Goal: Information Seeking & Learning: Find specific fact

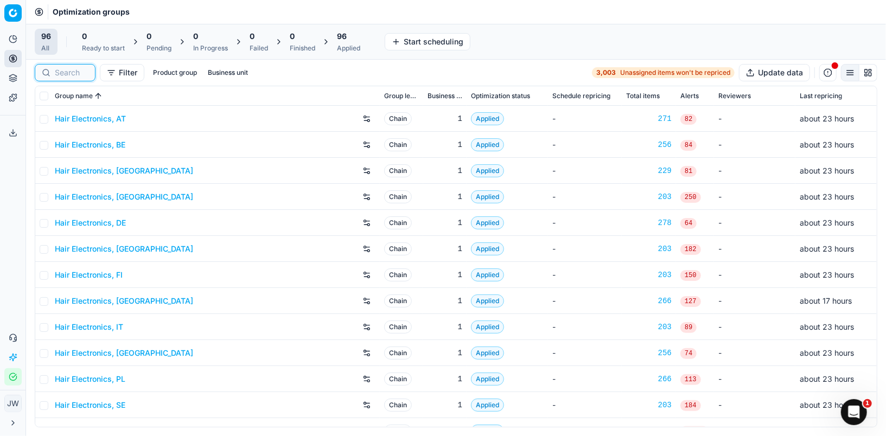
click at [62, 71] on input at bounding box center [72, 72] width 34 height 11
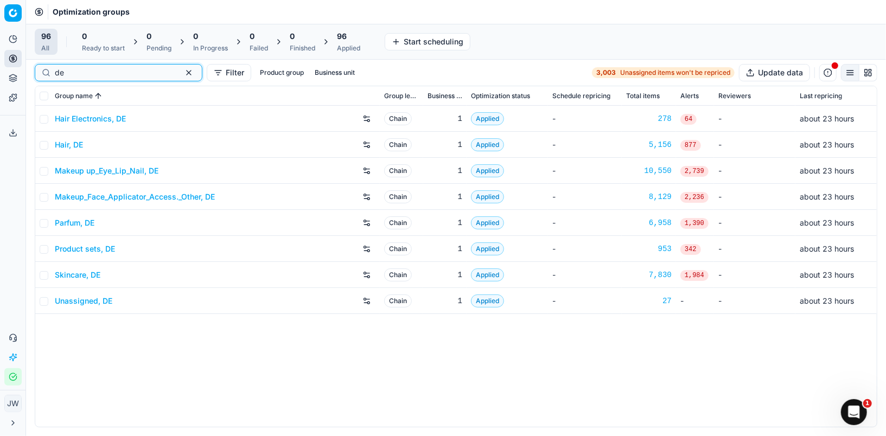
type input "de"
click at [76, 275] on link "Skincare, DE" at bounding box center [78, 275] width 46 height 11
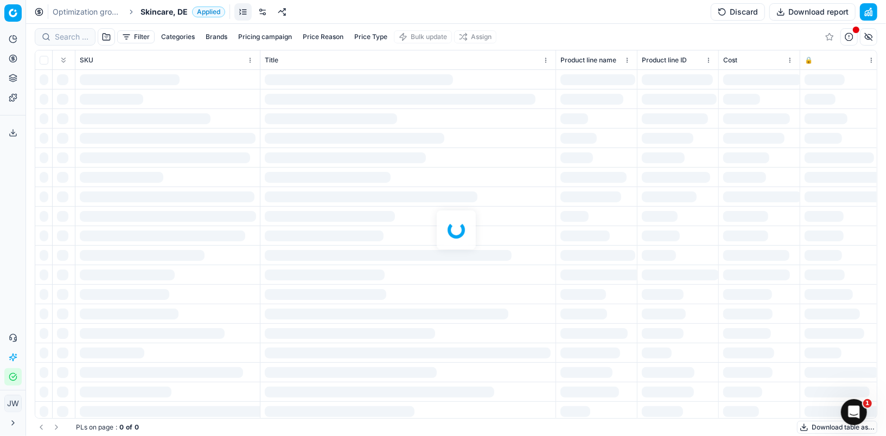
click at [65, 34] on div at bounding box center [456, 230] width 860 height 412
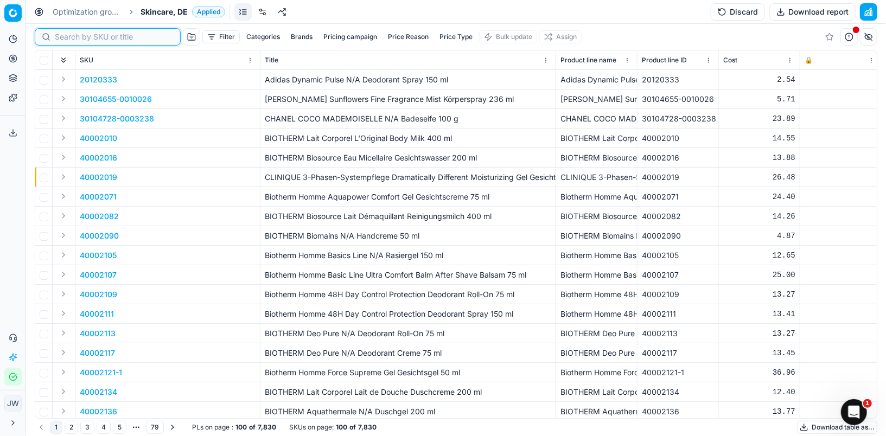
click at [65, 34] on input at bounding box center [114, 36] width 119 height 11
paste input ""no matching" & "rrp""
type input ""no matching" & "rrp""
paste input "40200014"
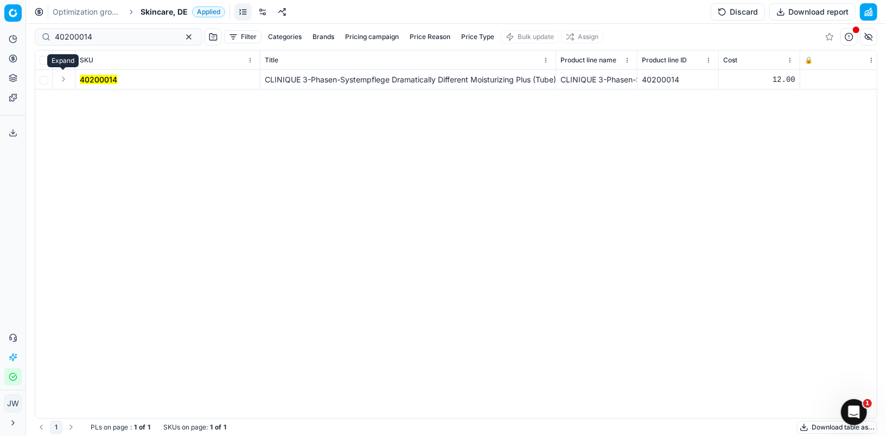
click at [59, 79] on button "Expand" at bounding box center [63, 79] width 13 height 13
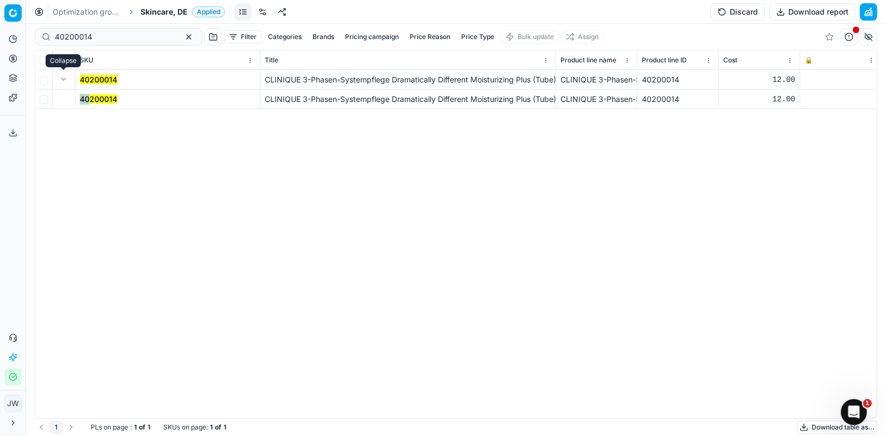
click at [90, 94] on td "40200014" at bounding box center [167, 100] width 185 height 20
click at [101, 100] on mark "40200014" at bounding box center [98, 98] width 37 height 9
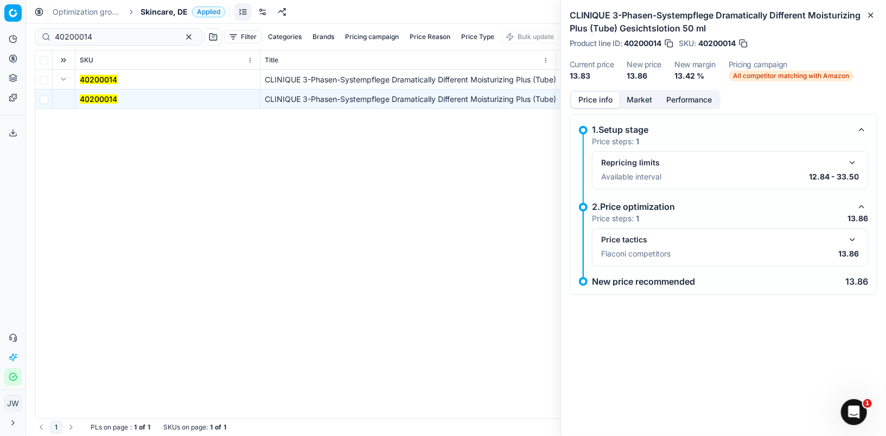
click at [855, 233] on button "button" at bounding box center [852, 239] width 13 height 13
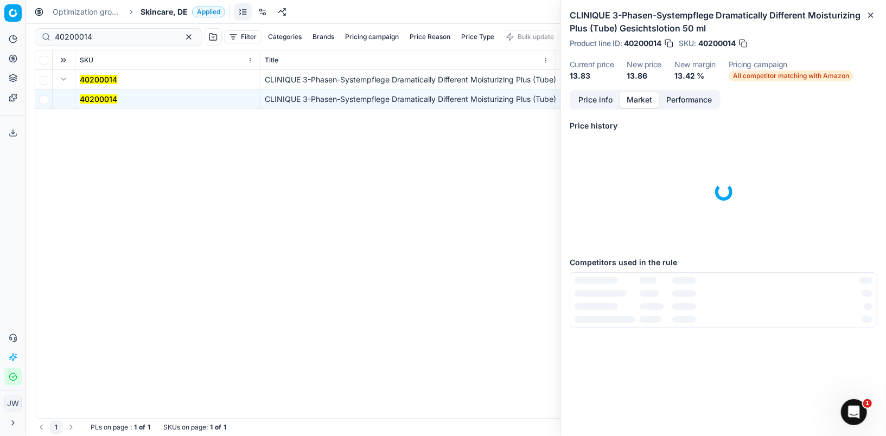
click at [642, 98] on button "Market" at bounding box center [640, 100] width 40 height 16
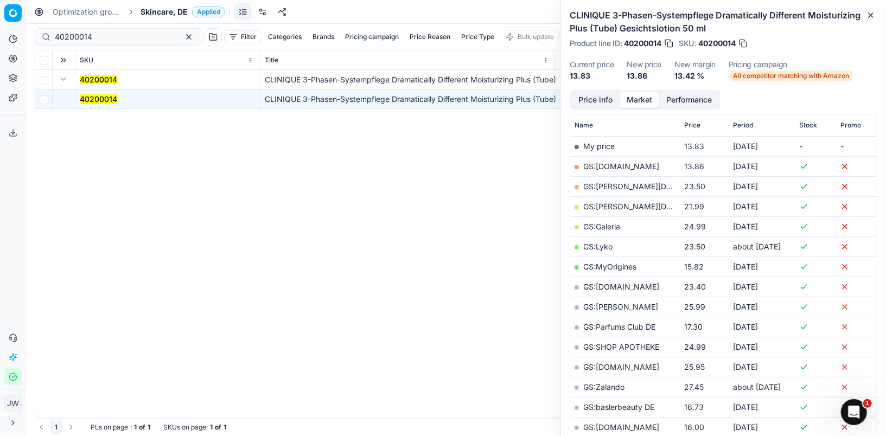
scroll to position [149, 0]
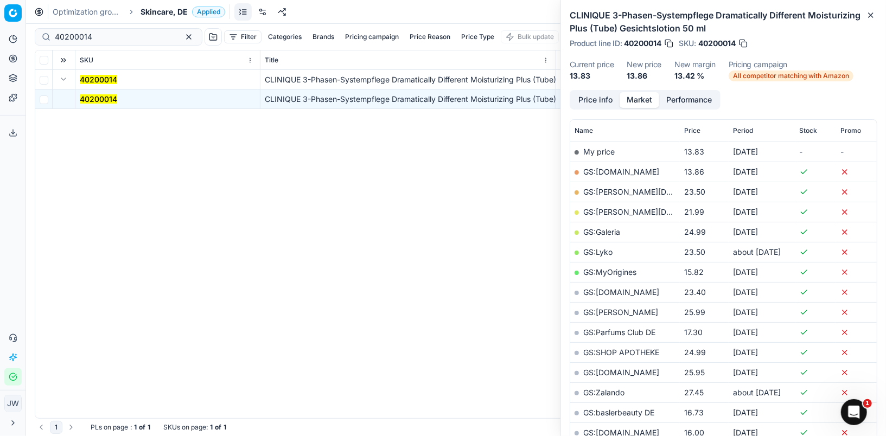
click at [621, 172] on link "GS:[DOMAIN_NAME]" at bounding box center [621, 171] width 76 height 9
drag, startPoint x: 114, startPoint y: 35, endPoint x: 37, endPoint y: 15, distance: 79.7
click at [37, 15] on div "Optimization groups Skincare, DE Applied Discard Download report 40200014 Filte…" at bounding box center [456, 218] width 860 height 436
paste input "80073533-100"
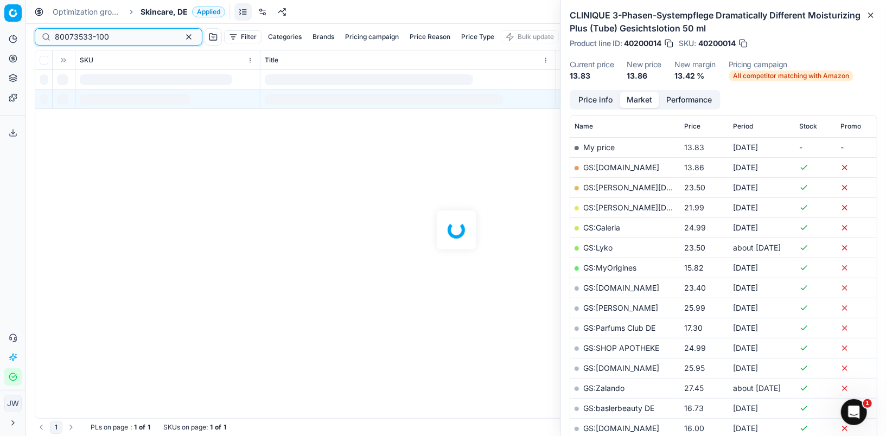
scroll to position [149, 0]
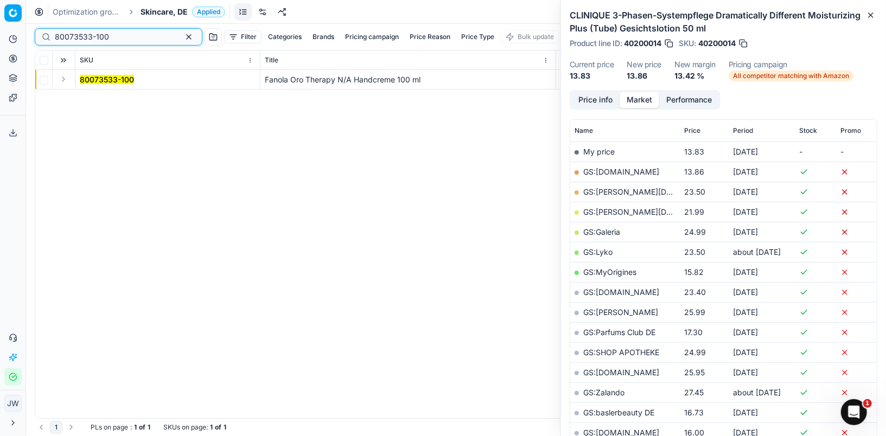
type input "80073533-100"
click at [65, 80] on button "Expand" at bounding box center [63, 79] width 13 height 13
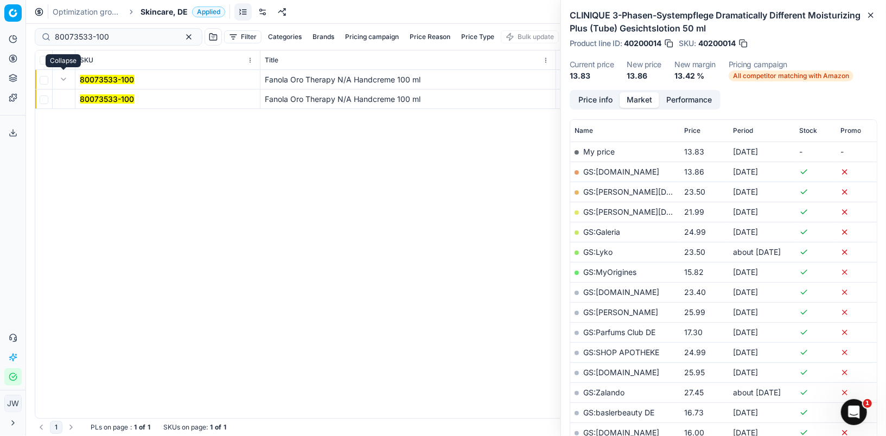
click at [90, 94] on mark "80073533-100" at bounding box center [107, 98] width 54 height 9
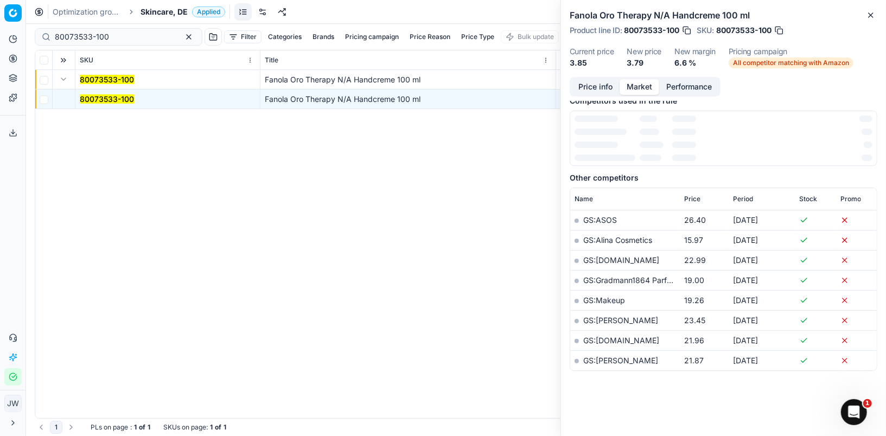
scroll to position [148, 0]
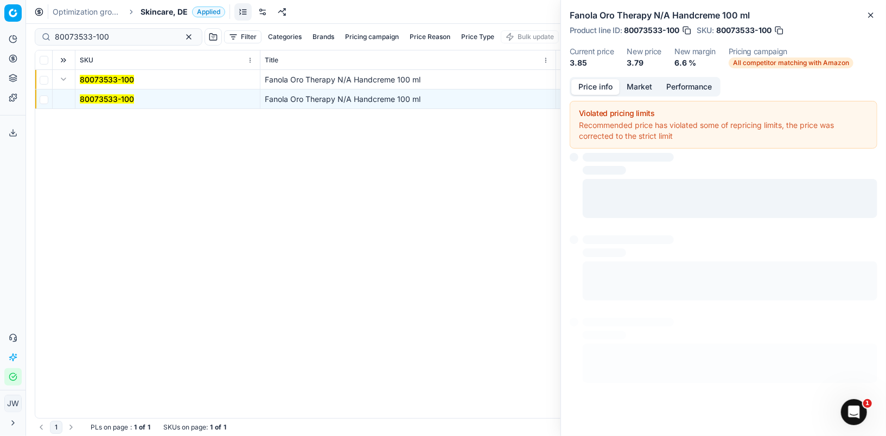
click at [588, 81] on button "Price info" at bounding box center [595, 87] width 48 height 16
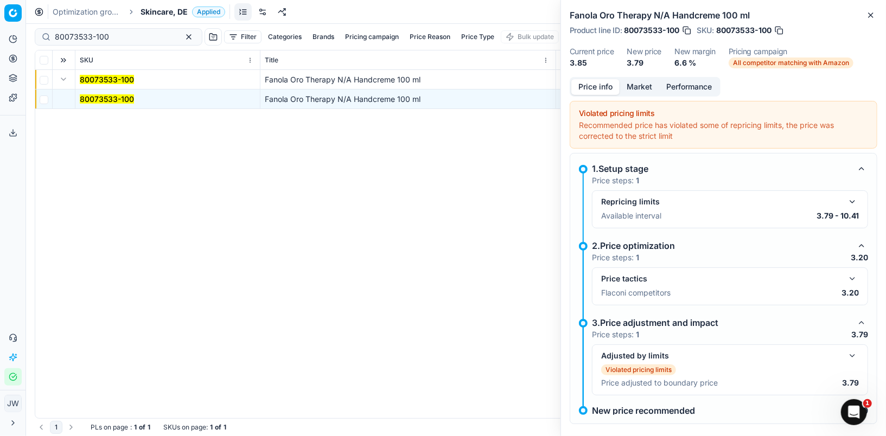
click at [853, 276] on button "button" at bounding box center [852, 278] width 13 height 13
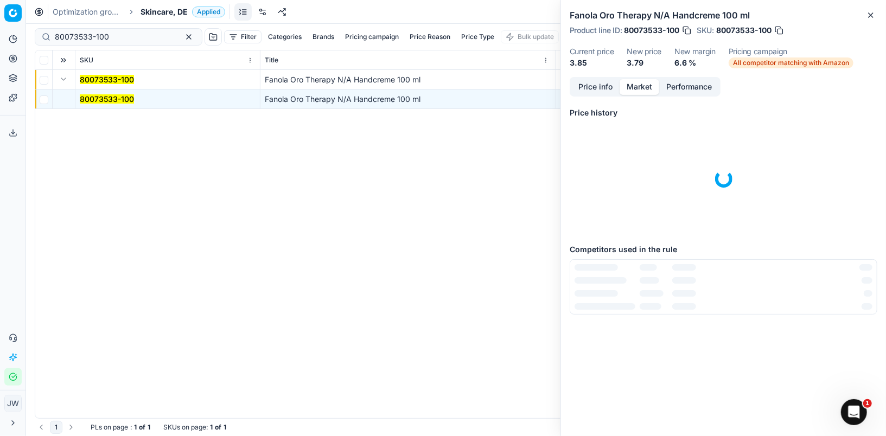
scroll to position [0, 0]
click at [643, 87] on button "Market" at bounding box center [640, 87] width 40 height 16
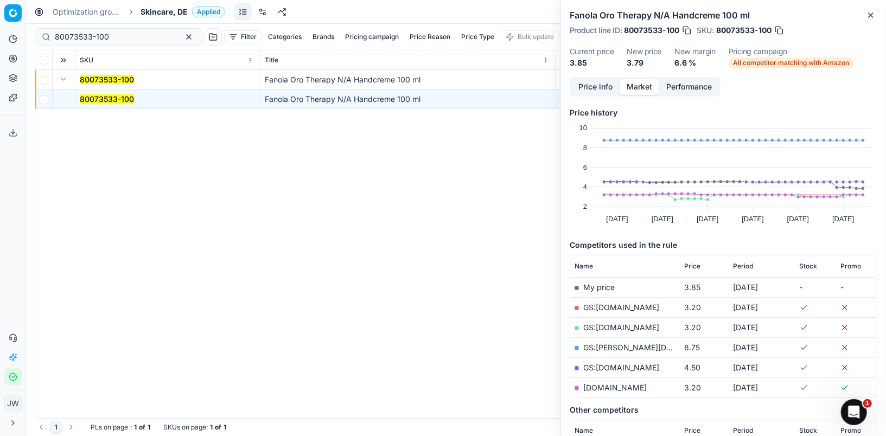
click at [614, 309] on link "GS:[DOMAIN_NAME]" at bounding box center [621, 307] width 76 height 9
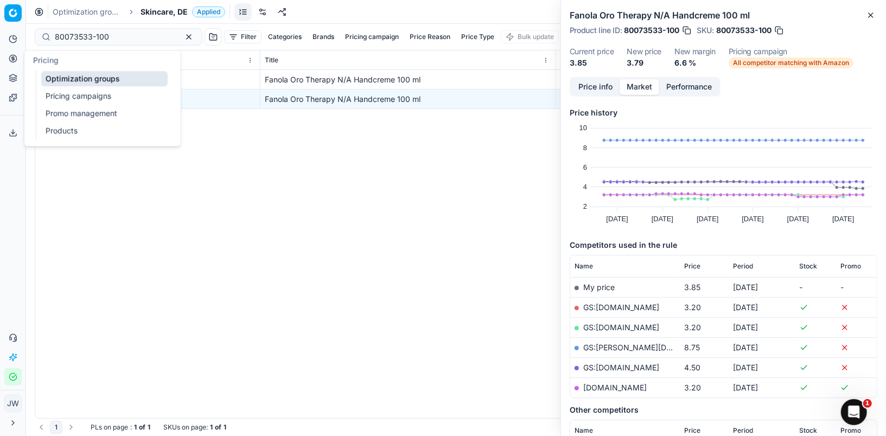
click at [11, 60] on icon at bounding box center [12, 58] width 3 height 3
click at [60, 79] on link "Optimization groups" at bounding box center [104, 78] width 126 height 15
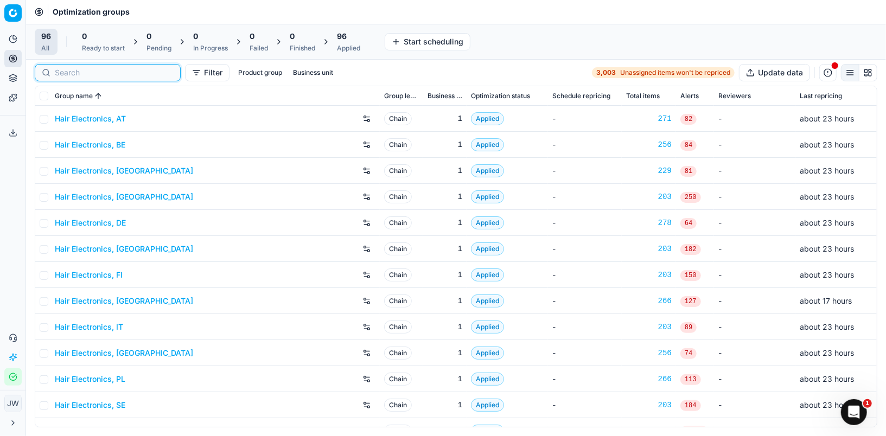
click at [74, 67] on input at bounding box center [114, 72] width 119 height 11
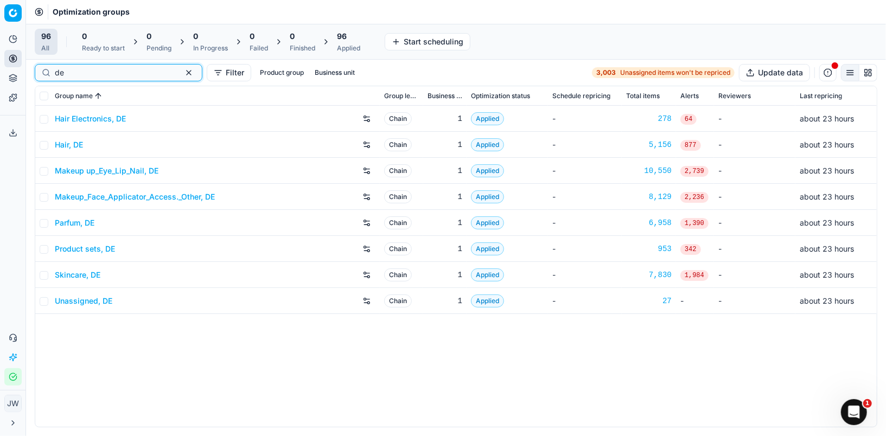
type input "de"
click at [75, 225] on link "Parfum, DE" at bounding box center [75, 223] width 40 height 11
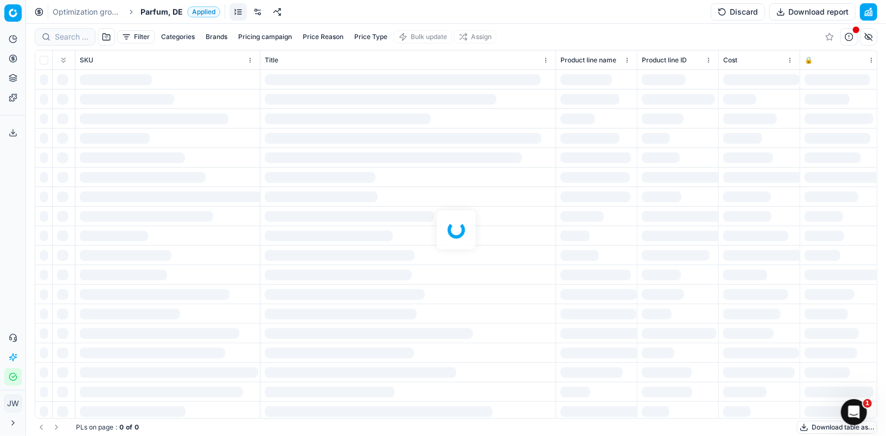
click at [71, 36] on div at bounding box center [456, 230] width 860 height 412
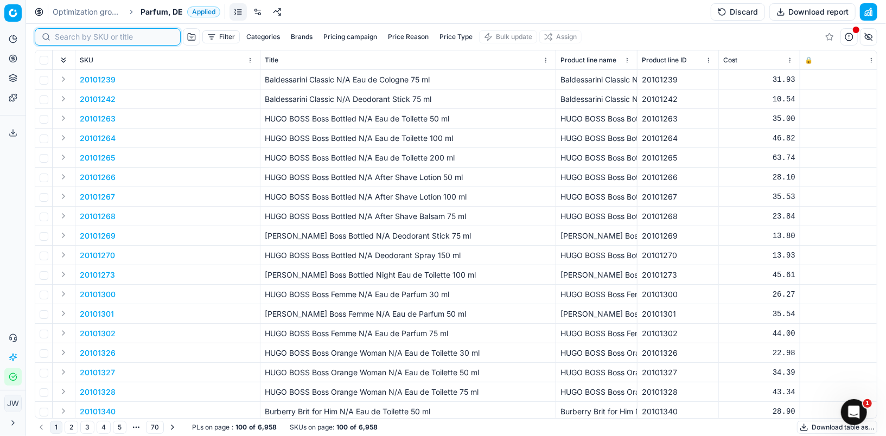
click at [71, 36] on input at bounding box center [114, 36] width 119 height 11
paste input "90006385-0009722"
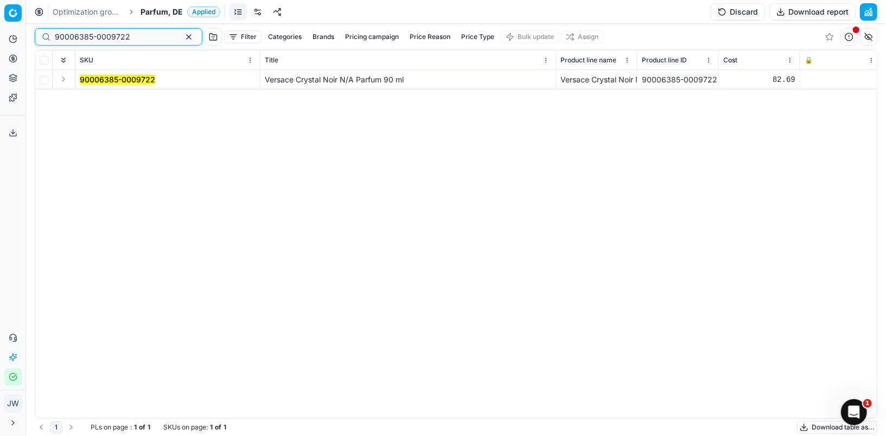
type input "90006385-0009722"
click at [64, 86] on td at bounding box center [64, 80] width 23 height 20
click at [63, 79] on button "Expand" at bounding box center [63, 79] width 13 height 13
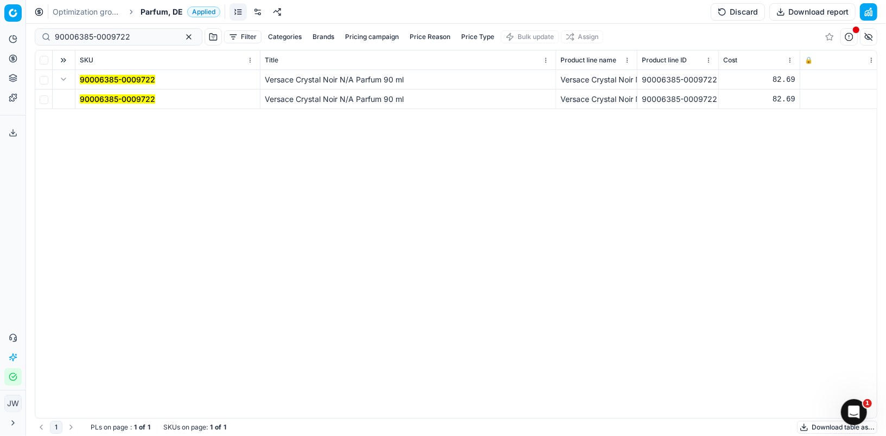
click at [106, 105] on td "90006385-0009722" at bounding box center [167, 100] width 185 height 20
click at [106, 95] on mark "90006385-0009722" at bounding box center [117, 98] width 75 height 9
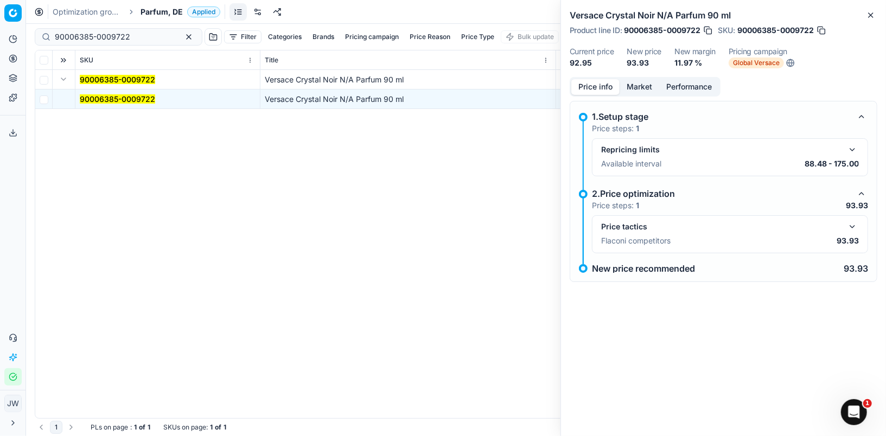
click at [635, 91] on button "Market" at bounding box center [640, 87] width 40 height 16
click at [601, 90] on button "Price info" at bounding box center [595, 87] width 48 height 16
click at [853, 225] on button "button" at bounding box center [852, 226] width 13 height 13
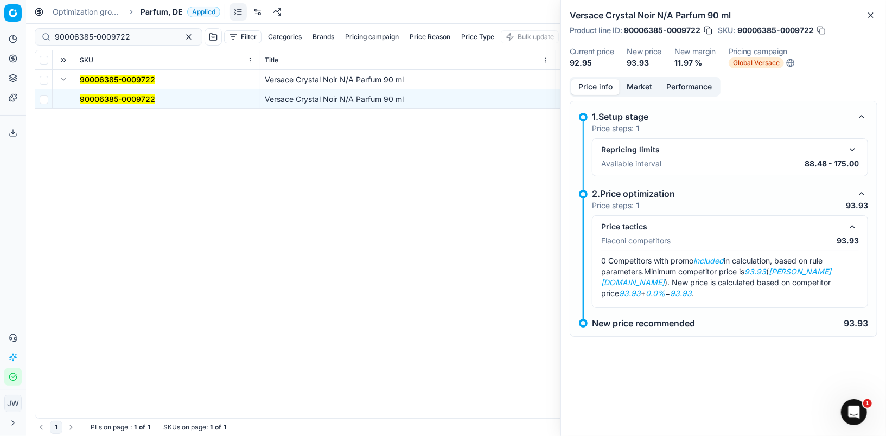
click at [639, 89] on button "Market" at bounding box center [640, 87] width 40 height 16
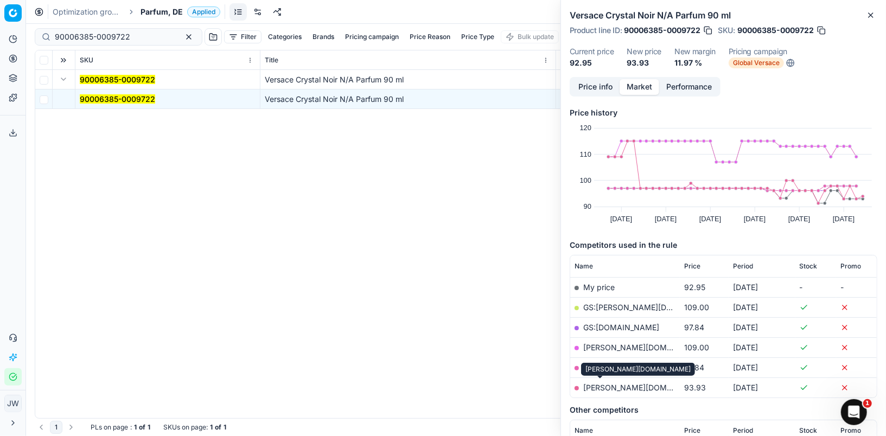
click at [612, 383] on link "[PERSON_NAME][DOMAIN_NAME]" at bounding box center [646, 387] width 126 height 9
